Goal: Communication & Community: Share content

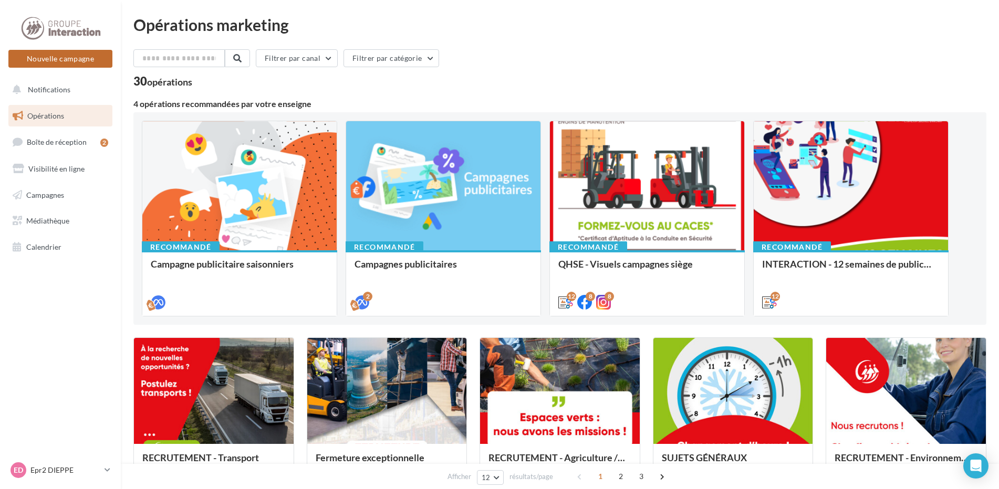
click at [76, 61] on button "Nouvelle campagne" at bounding box center [60, 59] width 104 height 18
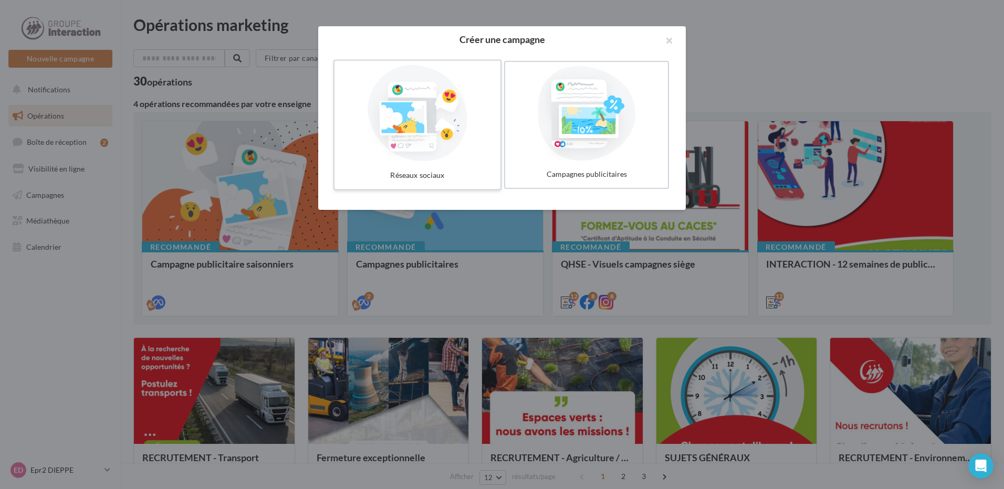
click at [457, 180] on div "Réseaux sociaux" at bounding box center [418, 175] width 158 height 19
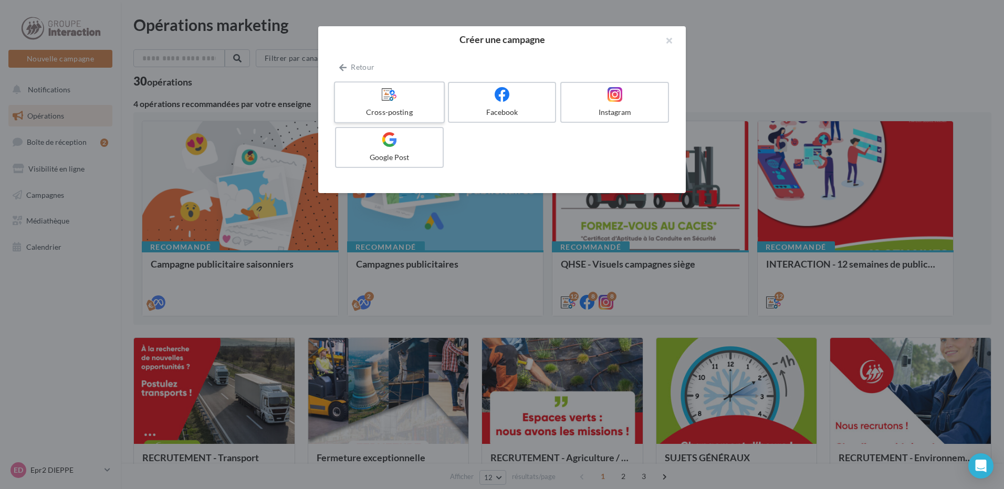
click at [400, 111] on div "Cross-posting" at bounding box center [389, 112] width 100 height 11
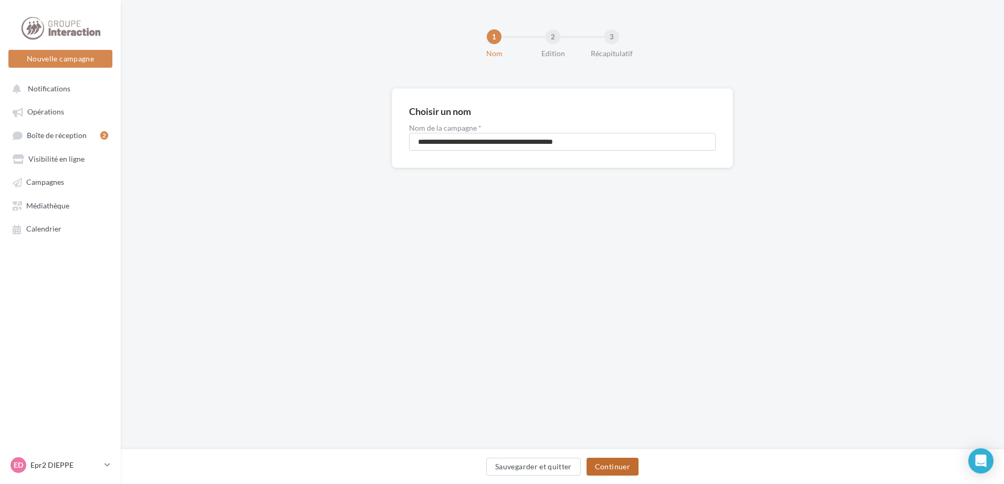
click at [616, 462] on button "Continuer" at bounding box center [612, 467] width 52 height 18
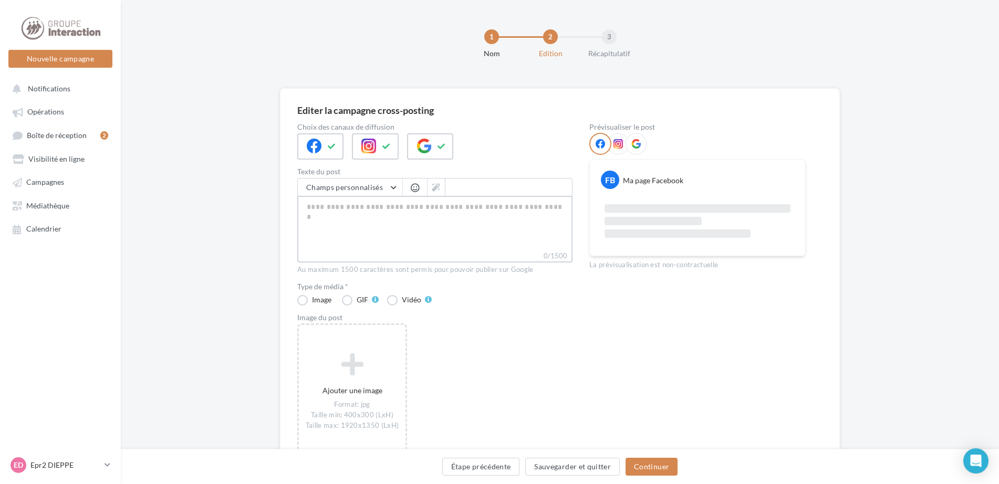
click at [337, 215] on textarea "0/1500" at bounding box center [434, 223] width 275 height 55
paste textarea "**********"
type textarea "**********"
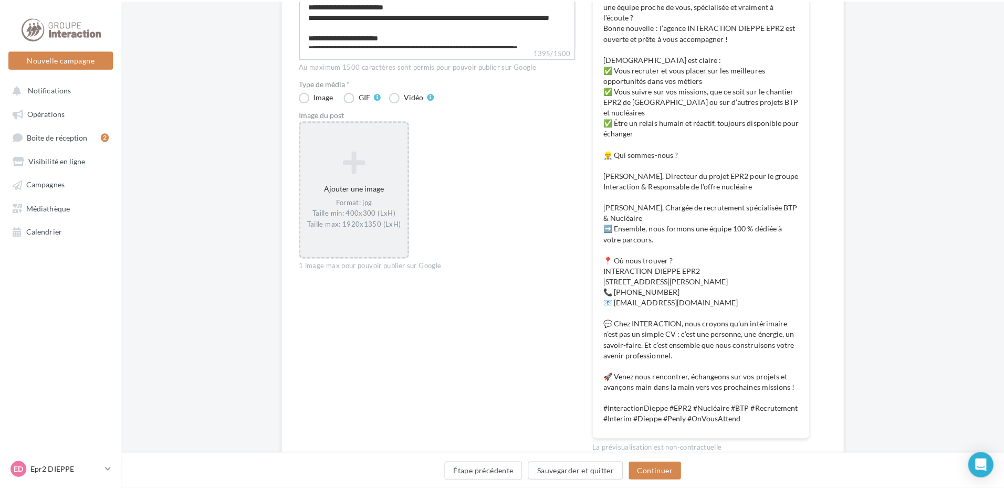
scroll to position [158, 0]
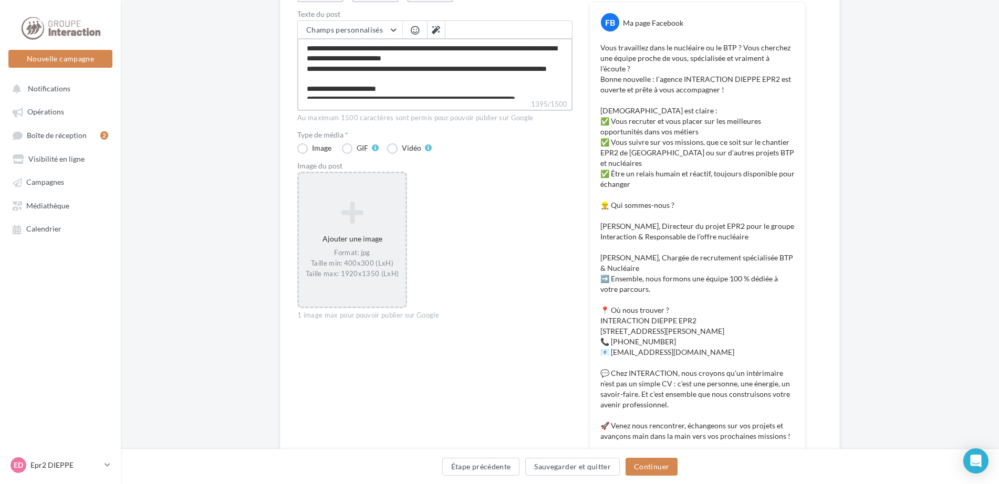
type textarea "**********"
click at [363, 217] on icon at bounding box center [352, 212] width 98 height 25
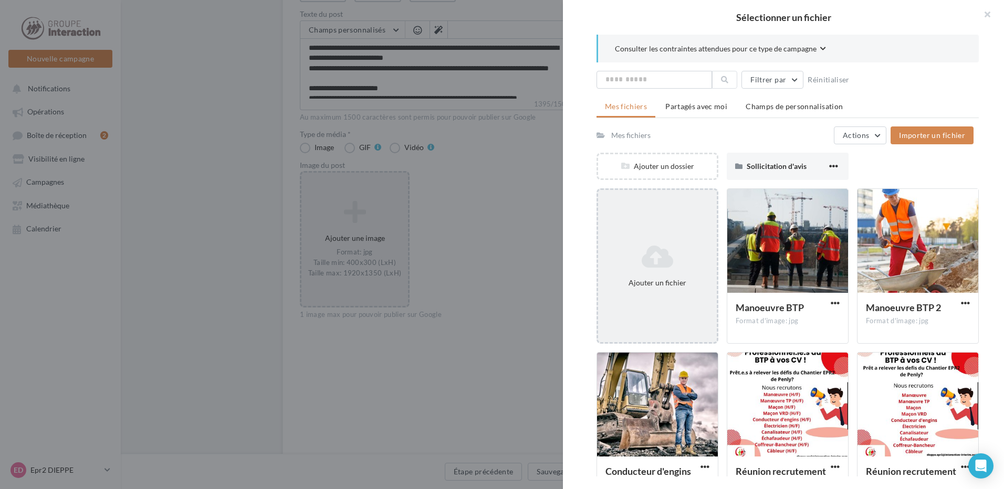
click at [649, 248] on icon at bounding box center [657, 256] width 110 height 25
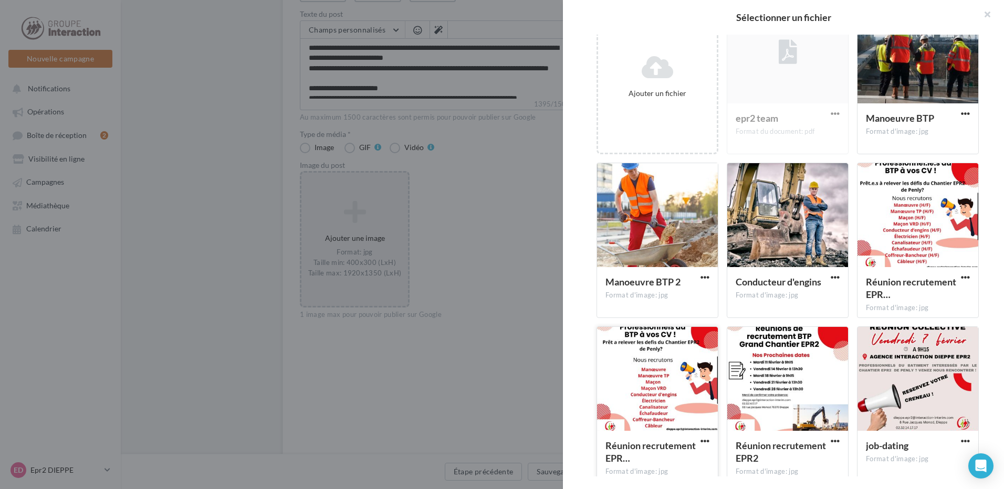
scroll to position [0, 0]
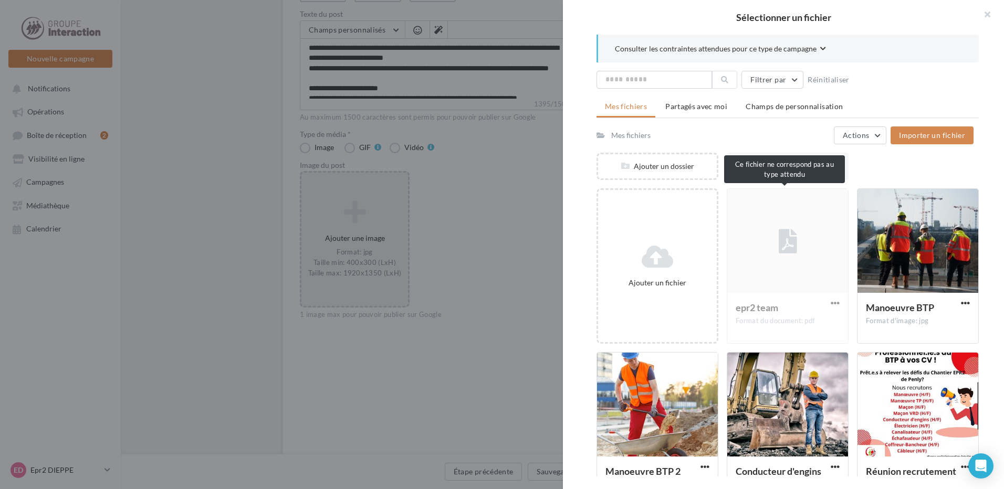
click at [782, 260] on div "epr2 team Format du document: pdf" at bounding box center [788, 265] width 122 height 155
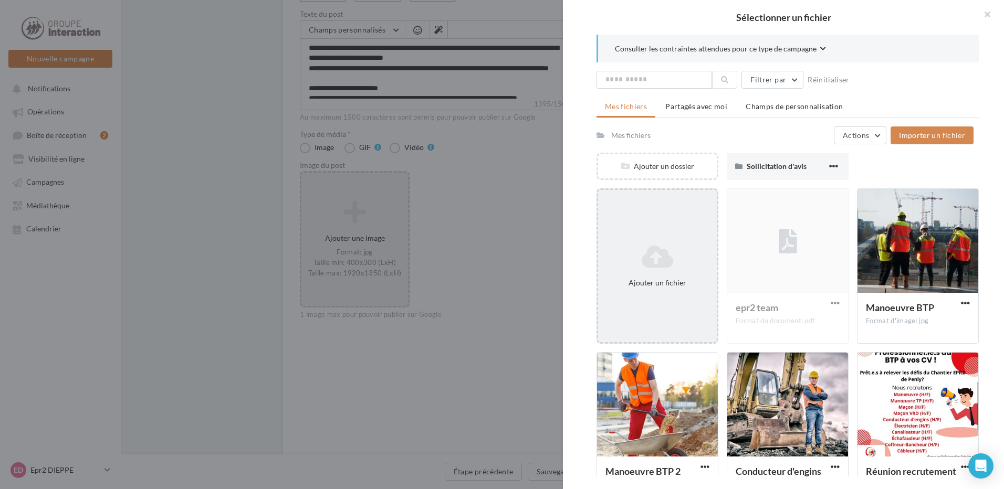
click at [668, 249] on icon at bounding box center [657, 256] width 110 height 25
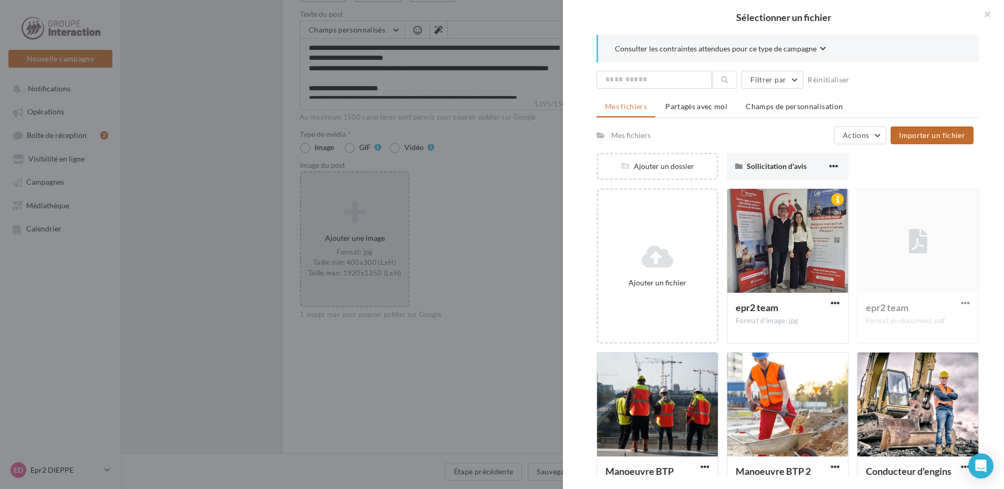
click at [925, 132] on span "Importer un fichier" at bounding box center [932, 135] width 66 height 9
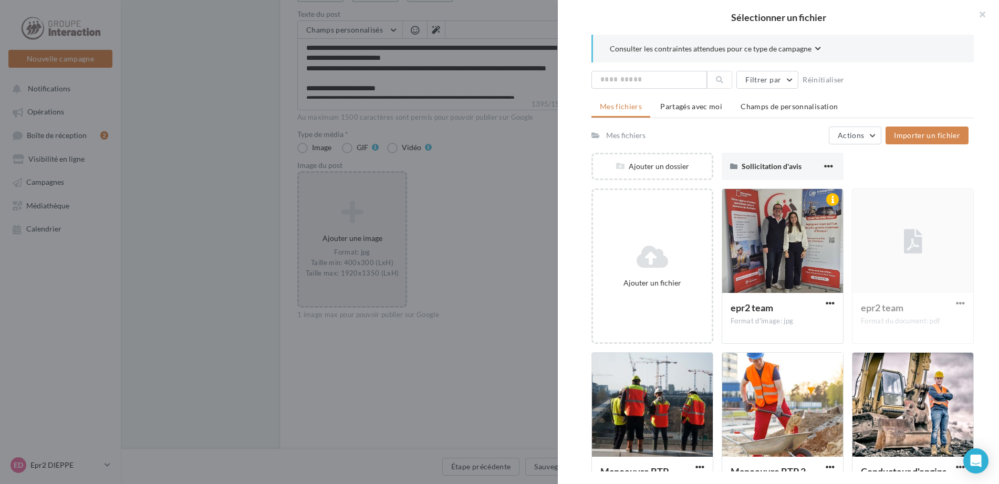
click at [560, 232] on div at bounding box center [499, 242] width 999 height 484
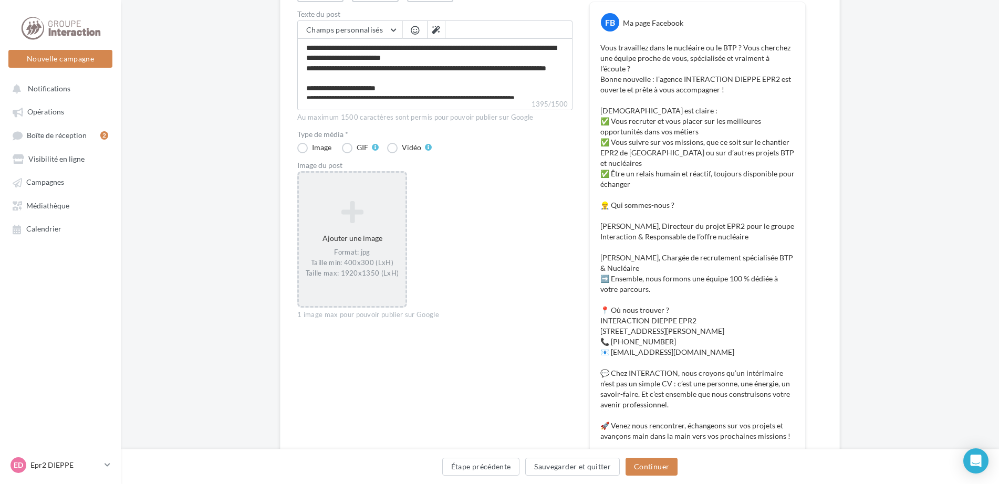
click at [371, 222] on icon at bounding box center [352, 212] width 98 height 25
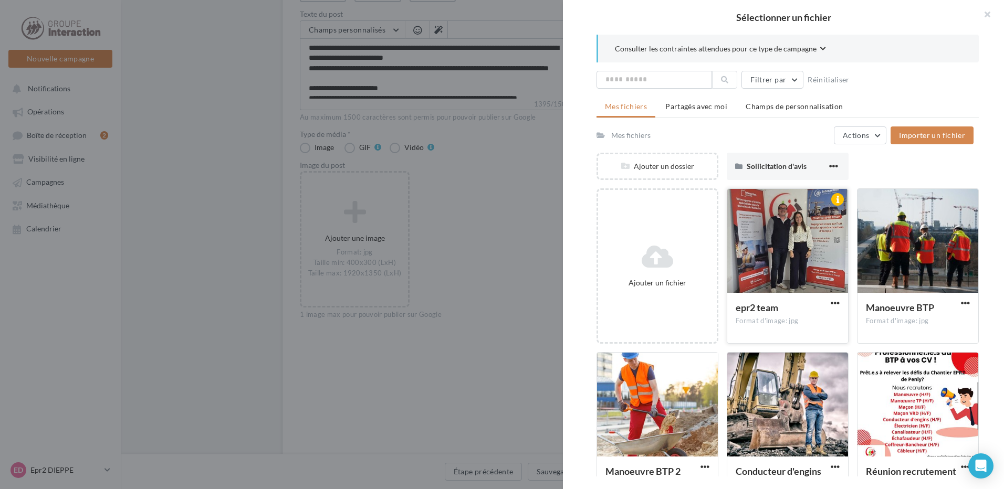
click at [773, 227] on div at bounding box center [787, 241] width 121 height 105
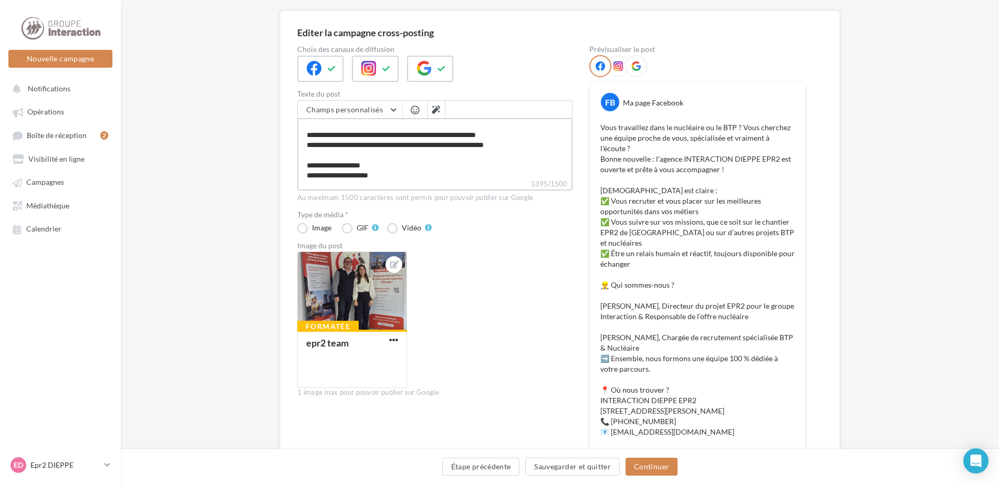
scroll to position [145, 0]
click at [536, 155] on textarea "1395/1500" at bounding box center [434, 148] width 275 height 60
type textarea "**********"
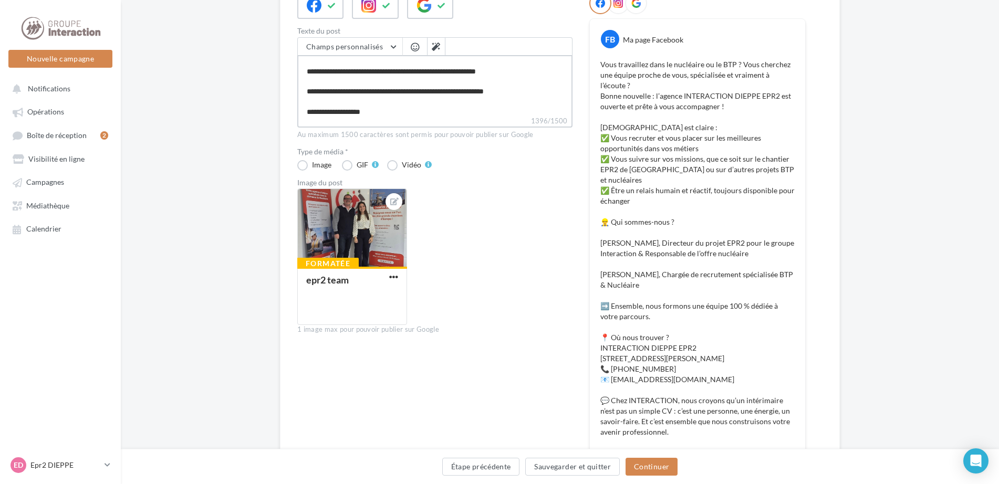
scroll to position [88, 0]
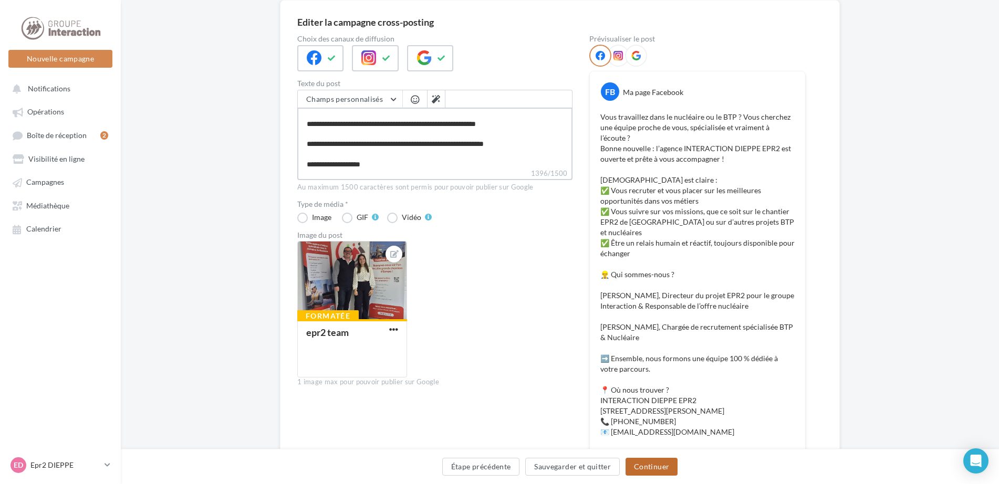
type textarea "**********"
click at [658, 459] on button "Continuer" at bounding box center [651, 467] width 52 height 18
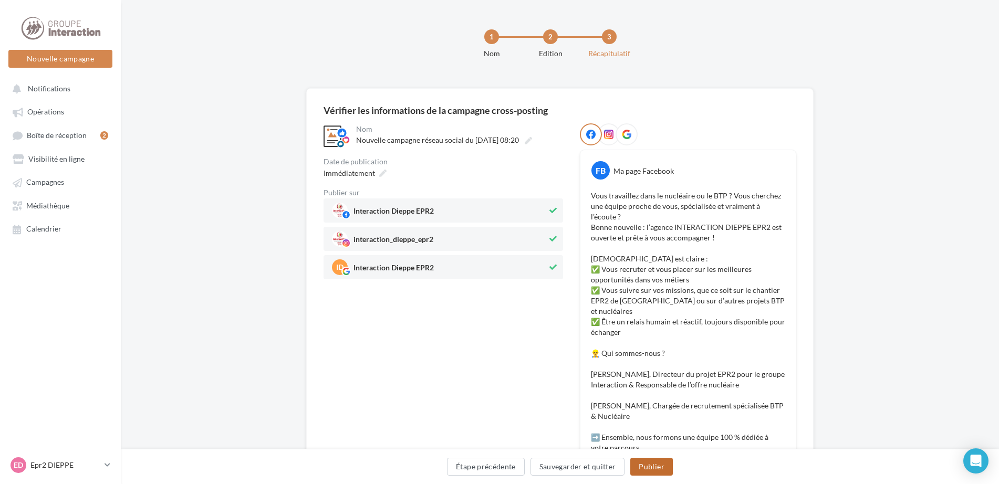
click at [662, 464] on button "Publier" at bounding box center [651, 467] width 42 height 18
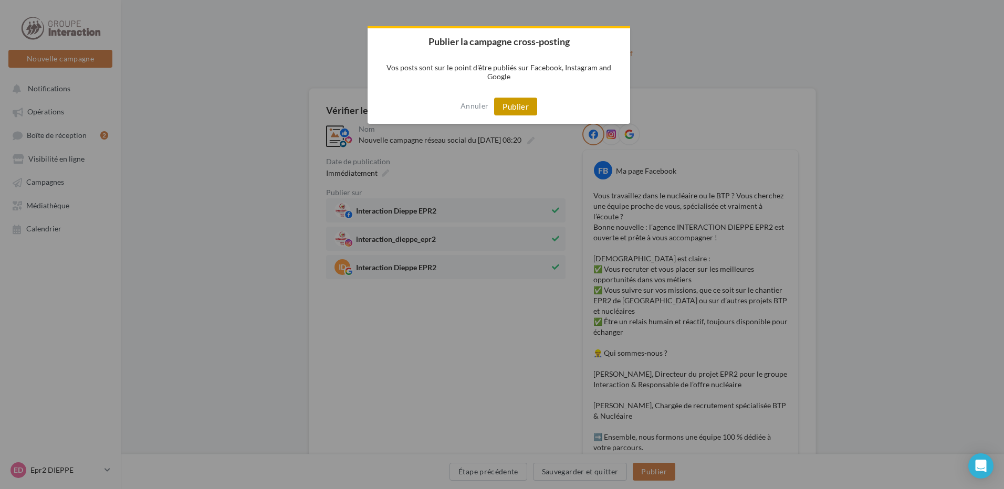
click at [519, 102] on button "Publier" at bounding box center [515, 107] width 43 height 18
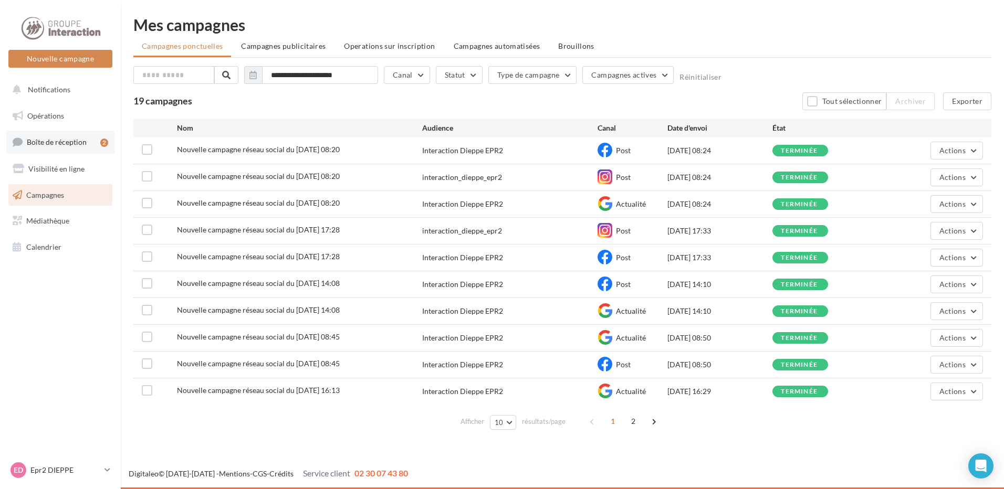
click at [75, 139] on span "Boîte de réception" at bounding box center [57, 142] width 60 height 9
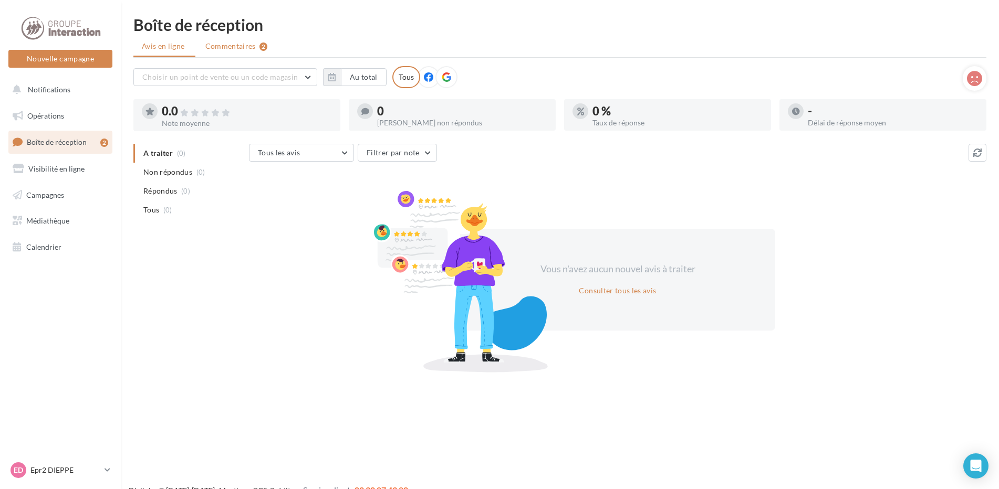
click at [260, 51] on li "Commentaires 2" at bounding box center [236, 46] width 79 height 19
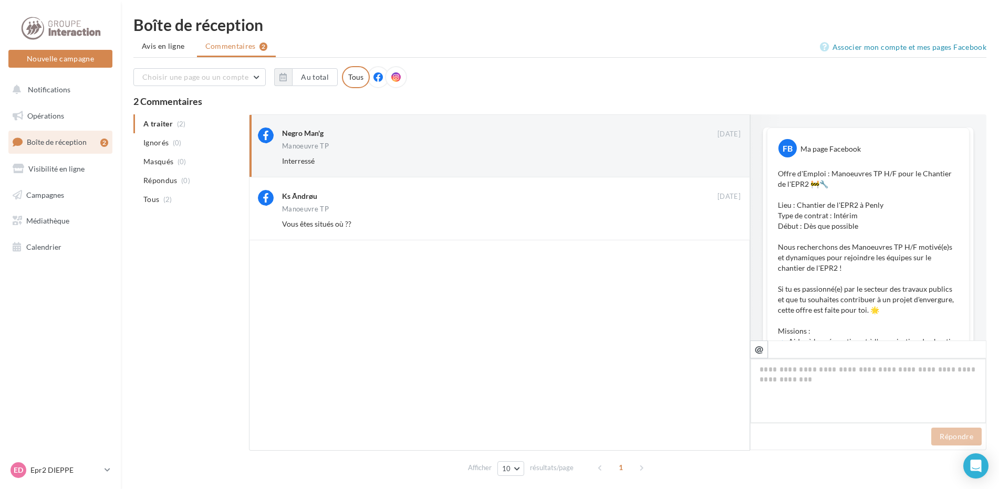
scroll to position [697, 0]
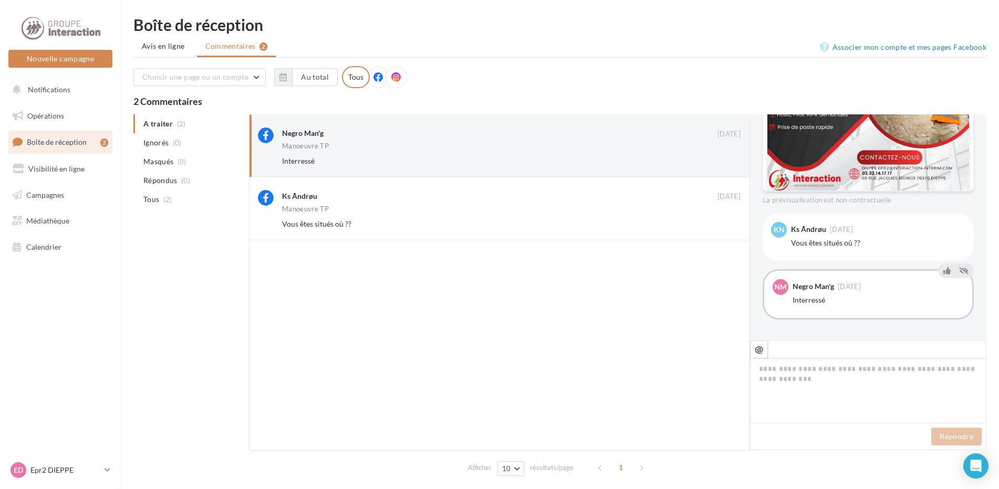
click at [161, 124] on ul "A traiter (2) Ignorés (0) [GEOGRAPHIC_DATA] (0) Répondus (0) Tous (2)" at bounding box center [188, 161] width 111 height 95
click at [80, 91] on button "Notifications" at bounding box center [58, 90] width 104 height 22
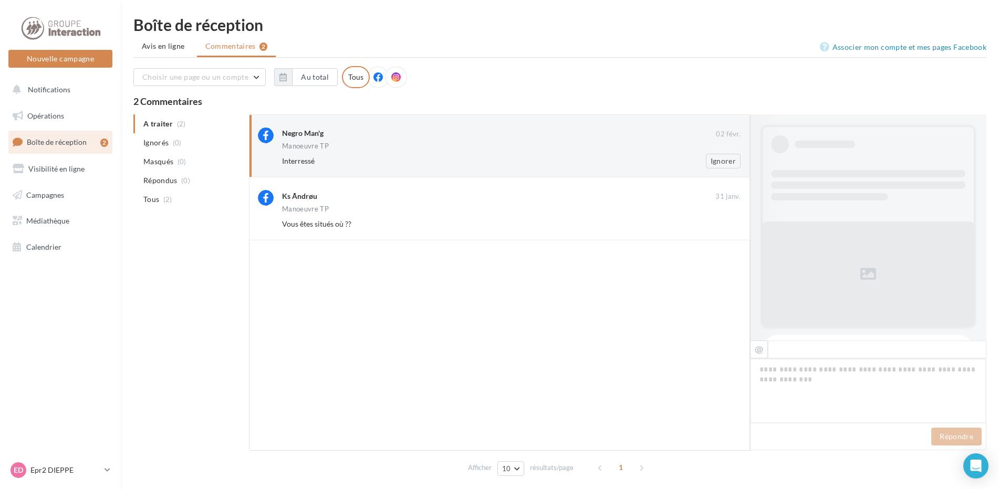
scroll to position [697, 0]
